Goal: Task Accomplishment & Management: Manage account settings

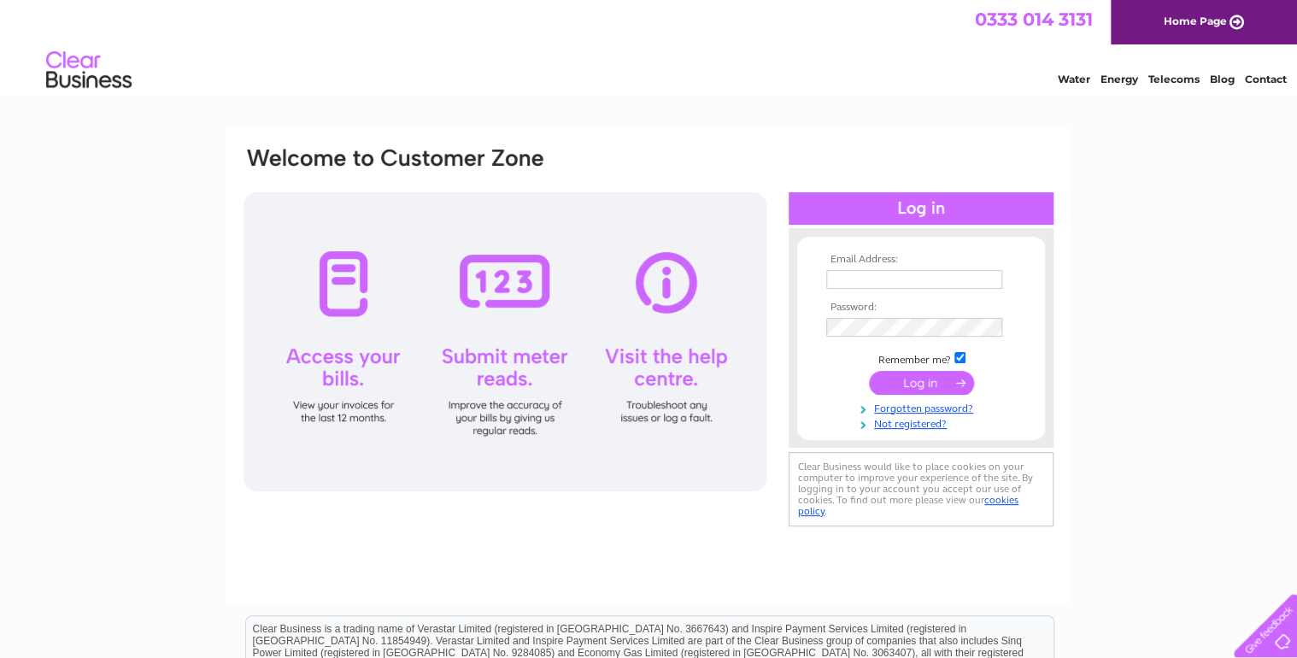
type input "robertbeckandsons@hotmail.co.uk"
click at [918, 377] on input "submit" at bounding box center [921, 383] width 105 height 24
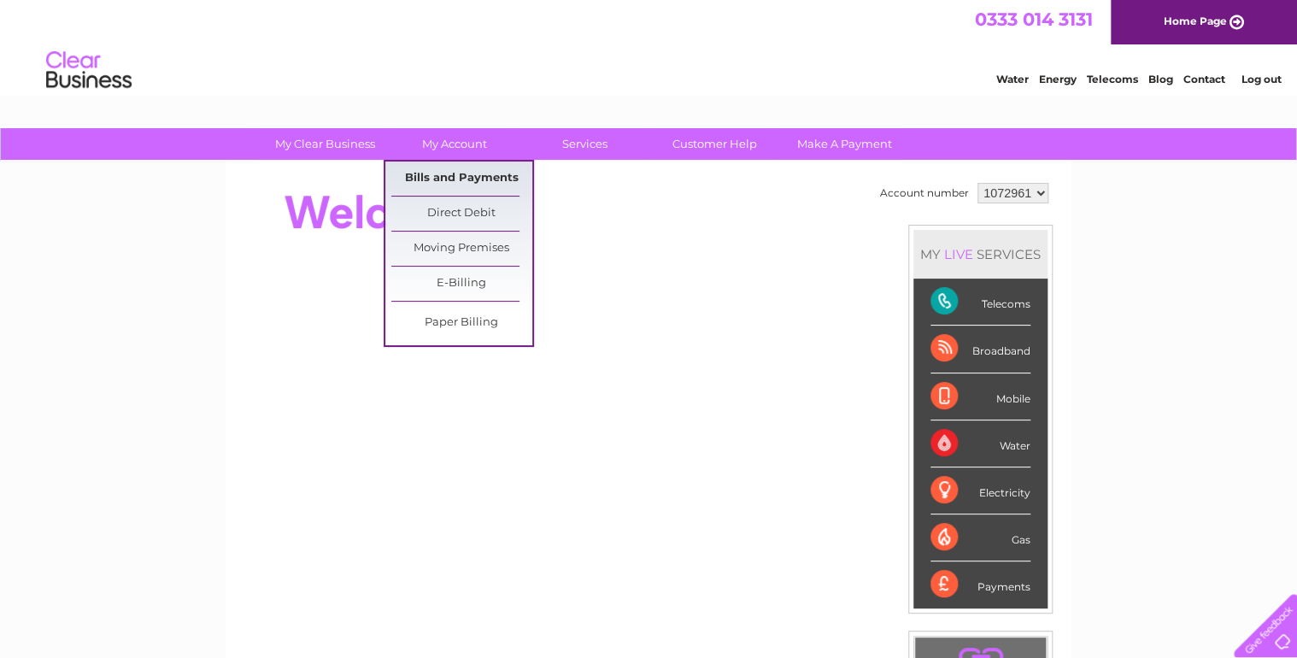
click at [467, 171] on link "Bills and Payments" at bounding box center [461, 179] width 141 height 34
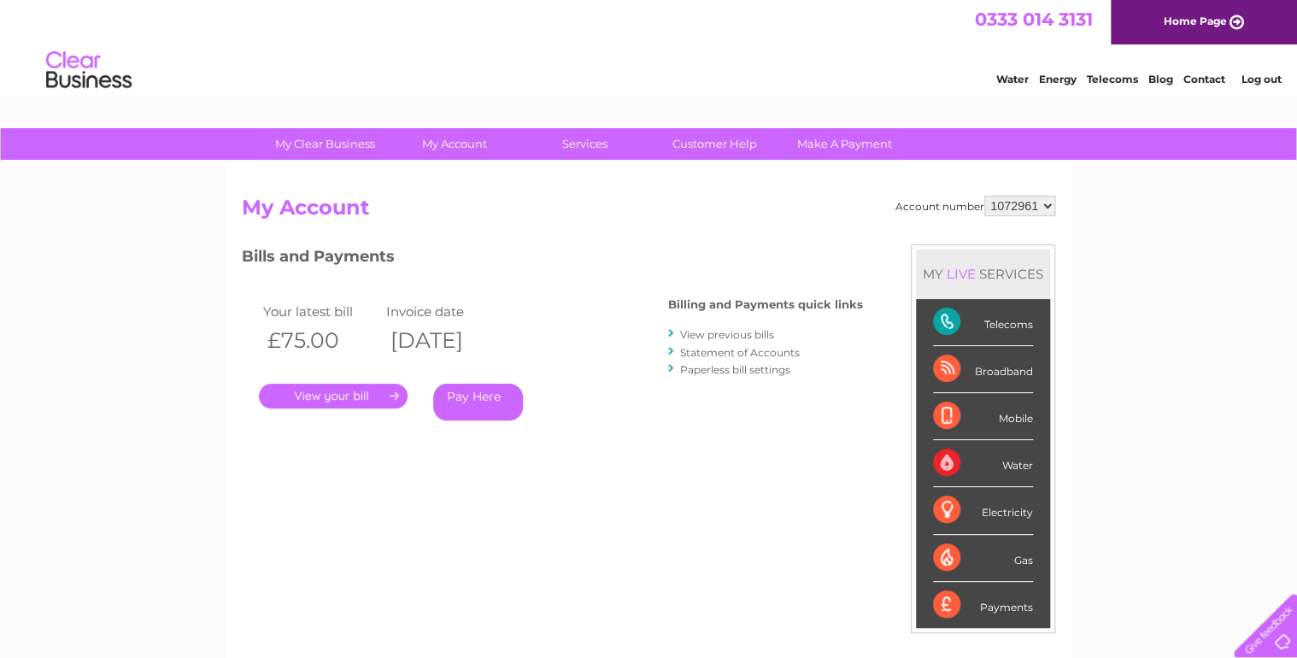
click at [356, 403] on link "." at bounding box center [333, 396] width 149 height 25
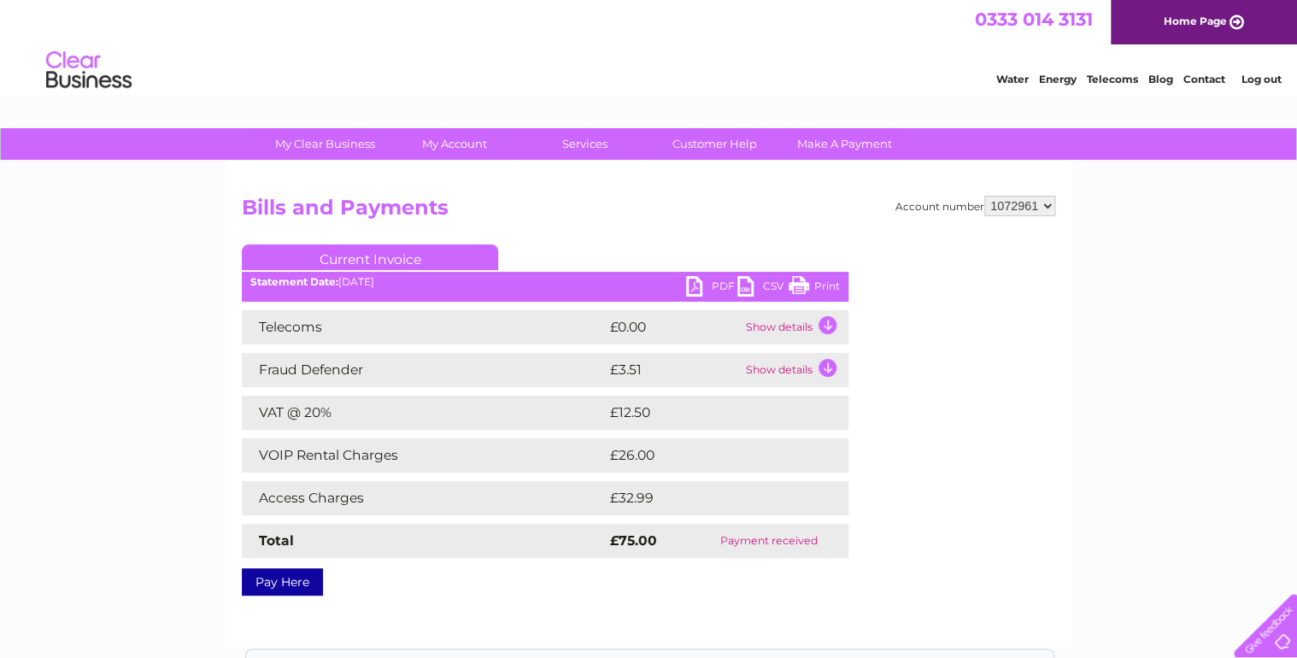
click at [686, 287] on link "PDF" at bounding box center [711, 288] width 51 height 25
